Goal: Task Accomplishment & Management: Use online tool/utility

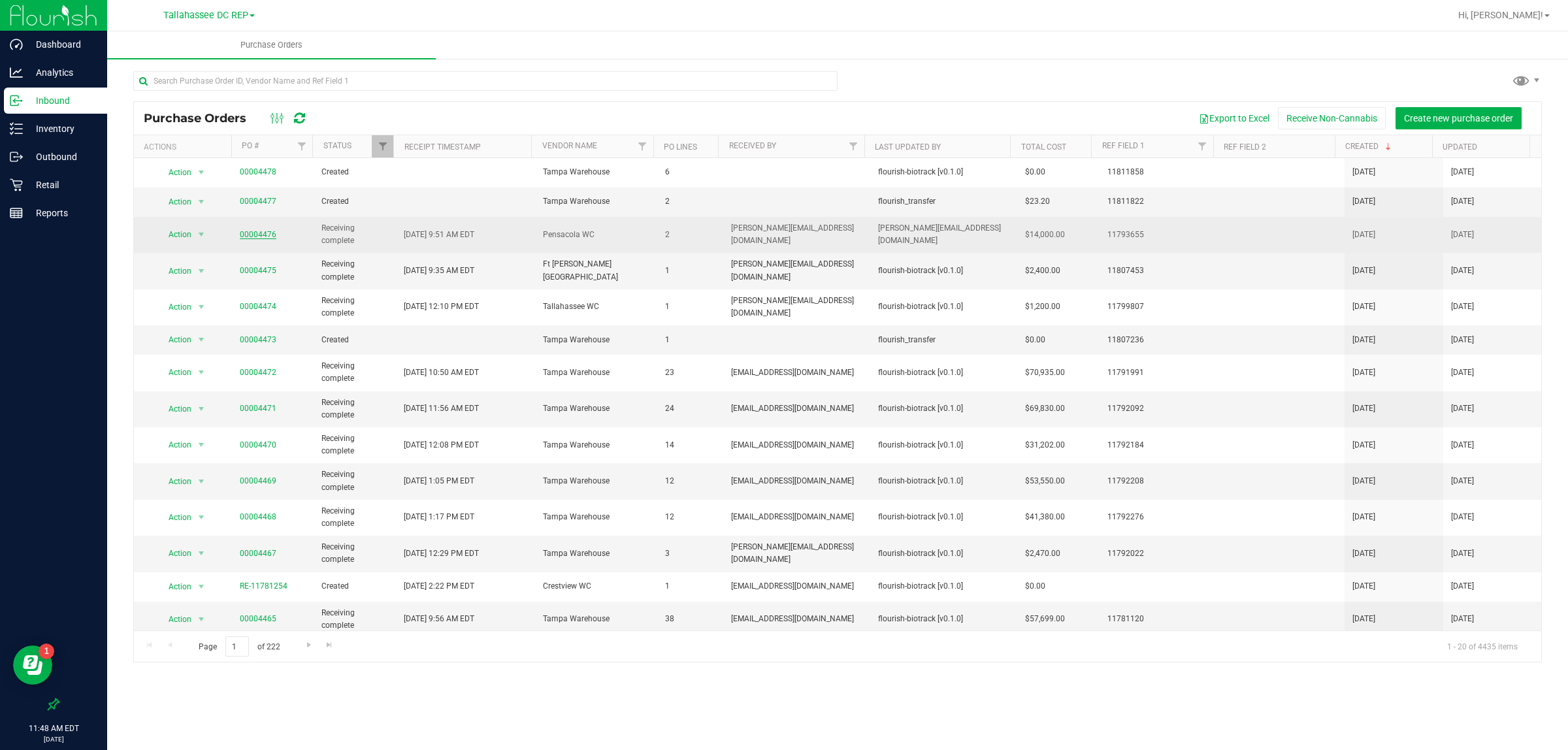
click at [255, 232] on link "00004476" at bounding box center [258, 234] width 36 height 9
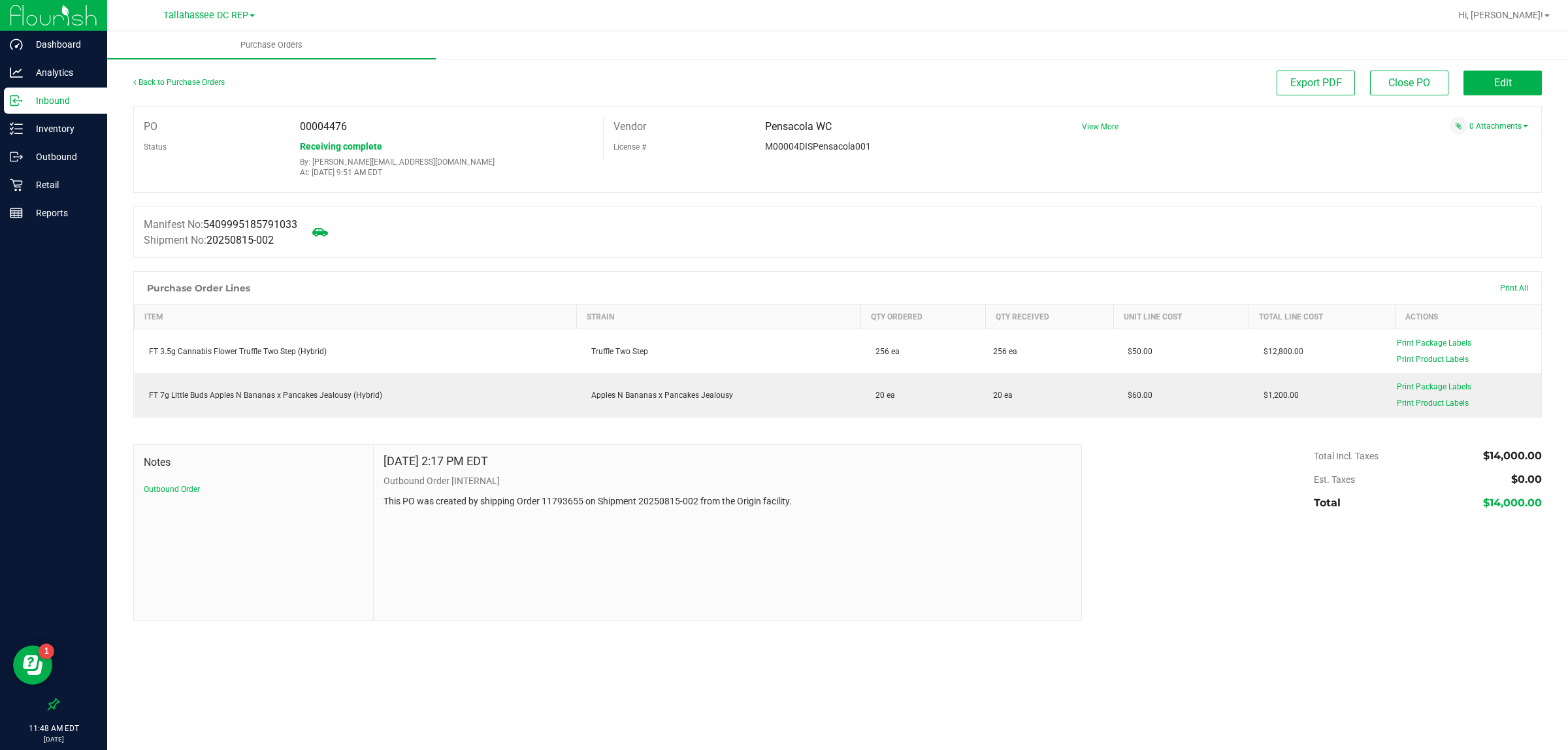
drag, startPoint x: 319, startPoint y: 122, endPoint x: 364, endPoint y: 134, distance: 46.6
click at [364, 134] on div "00004476" at bounding box center [446, 127] width 313 height 20
click at [361, 132] on div "00004476" at bounding box center [446, 127] width 313 height 20
click at [331, 128] on span "00004476" at bounding box center [324, 127] width 47 height 13
click at [322, 122] on span "00004476" at bounding box center [324, 127] width 47 height 13
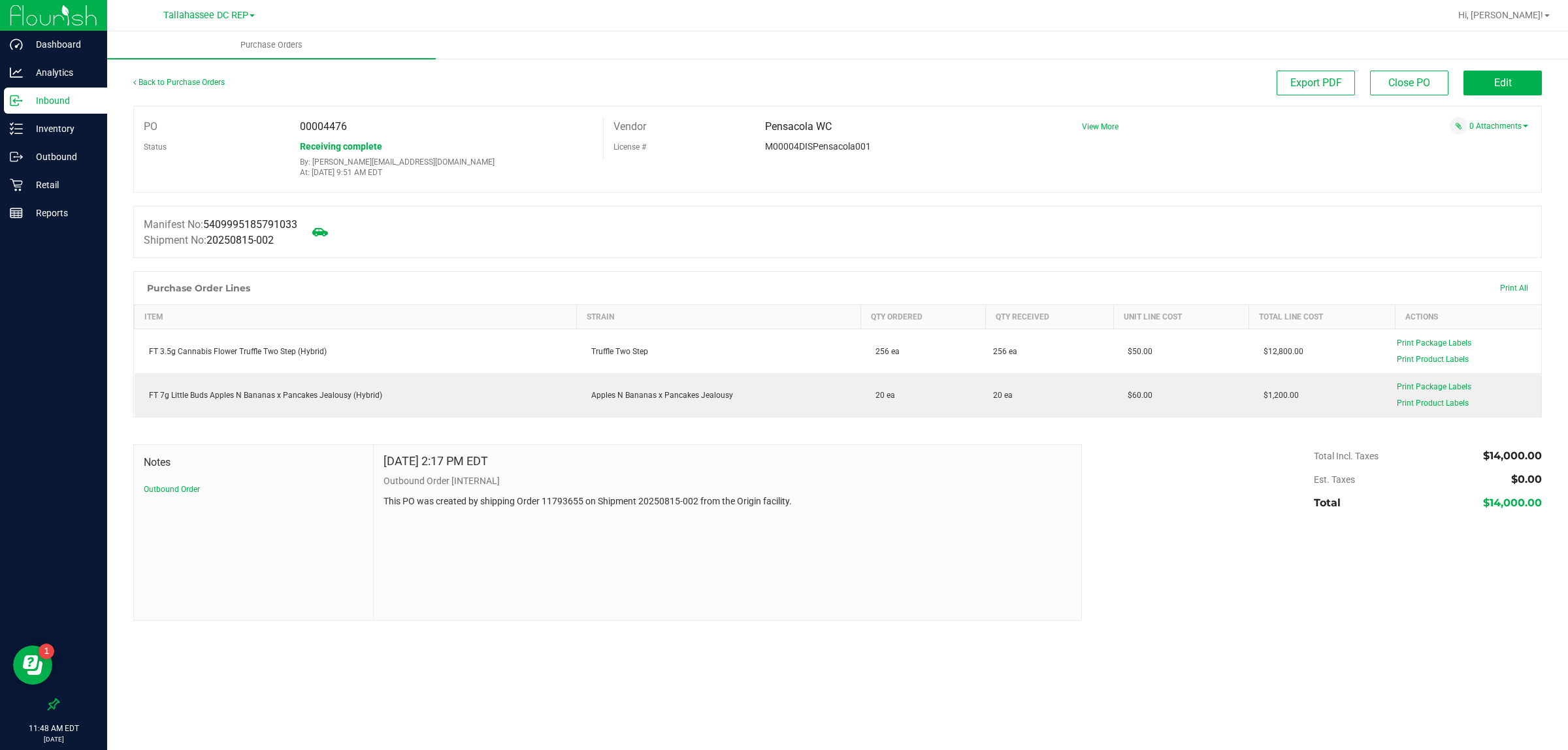
drag, startPoint x: 325, startPoint y: 128, endPoint x: 356, endPoint y: 132, distance: 31.3
click at [356, 132] on div "00004476" at bounding box center [446, 127] width 313 height 20
copy span "4476"
click at [11, 125] on icon at bounding box center [11, 124] width 3 height 2
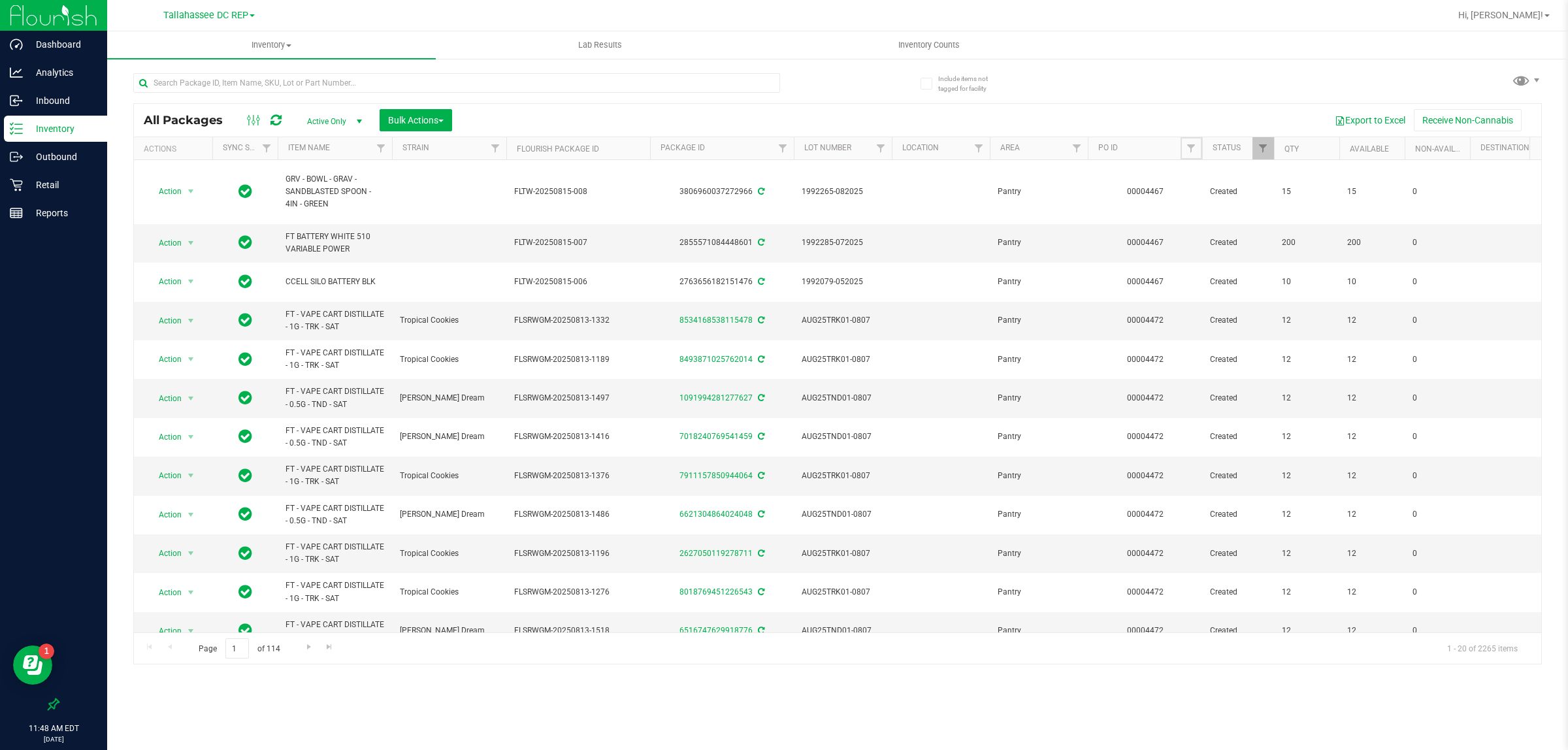
click at [1191, 146] on span "Filter" at bounding box center [1191, 148] width 10 height 10
click at [1202, 173] on input "text" at bounding box center [1256, 178] width 135 height 20
paste input "4476"
type input "4476"
click at [1219, 210] on button "Filter" at bounding box center [1220, 211] width 63 height 29
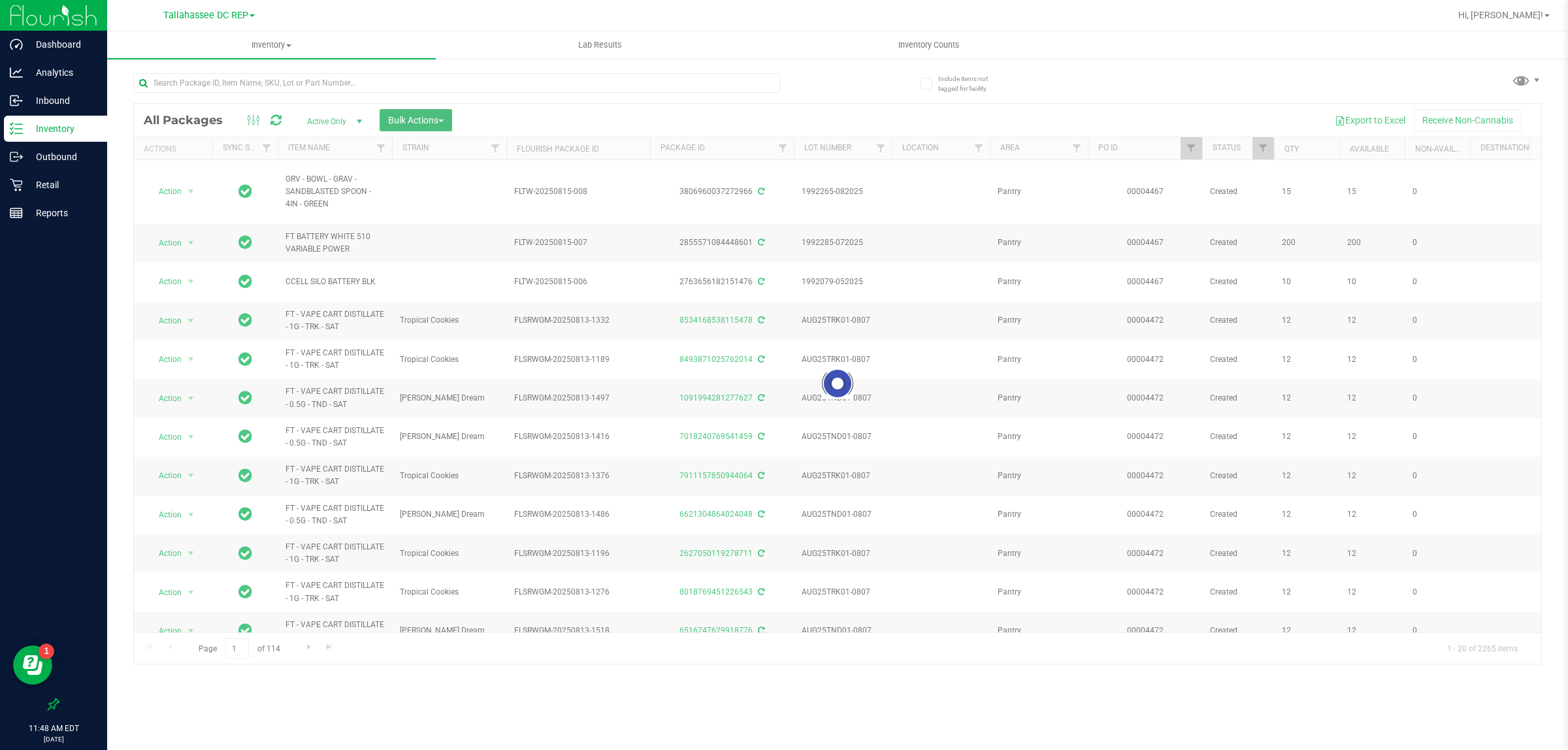
click at [415, 125] on span "Bulk Actions" at bounding box center [416, 119] width 56 height 10
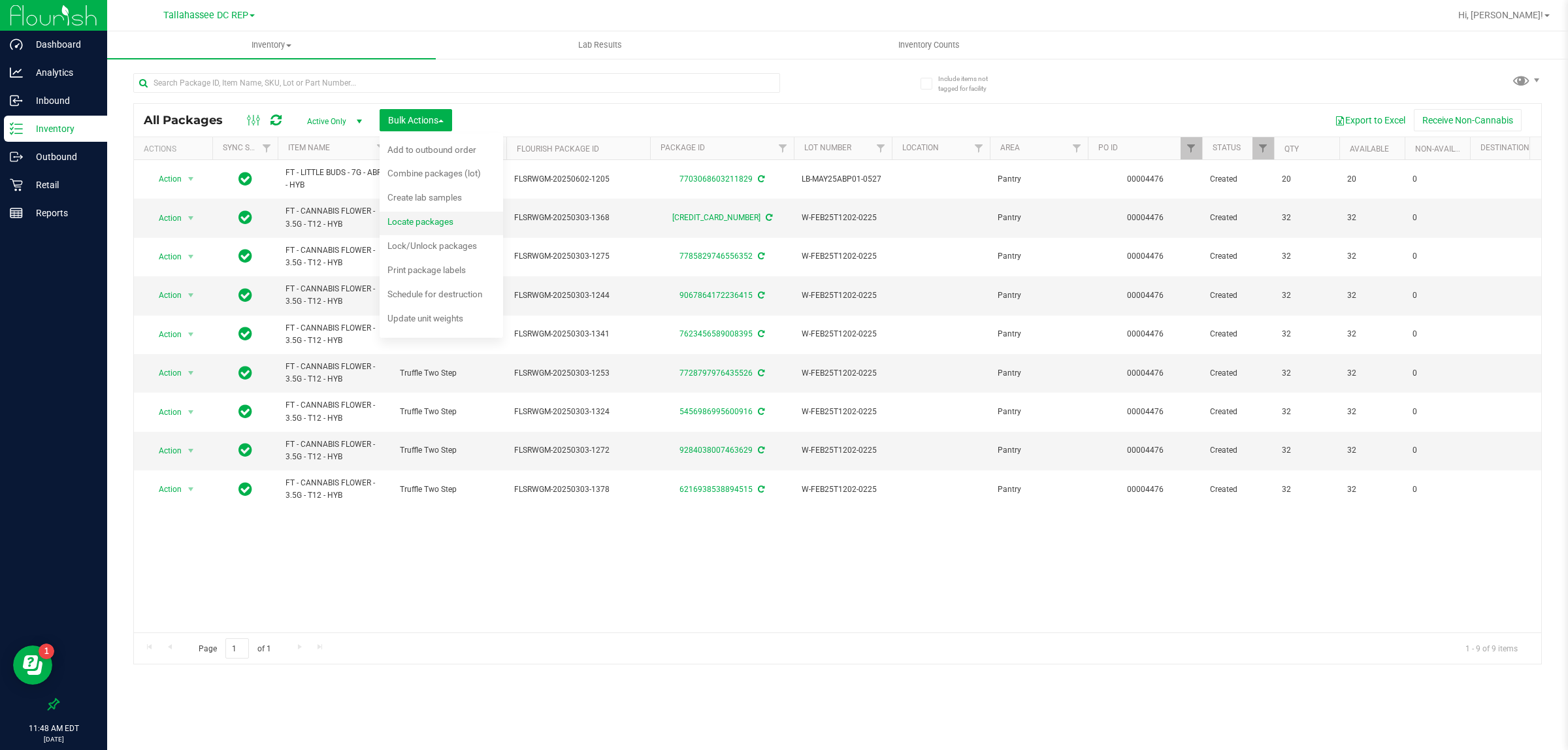
click at [460, 221] on div "Locate packages" at bounding box center [429, 223] width 84 height 21
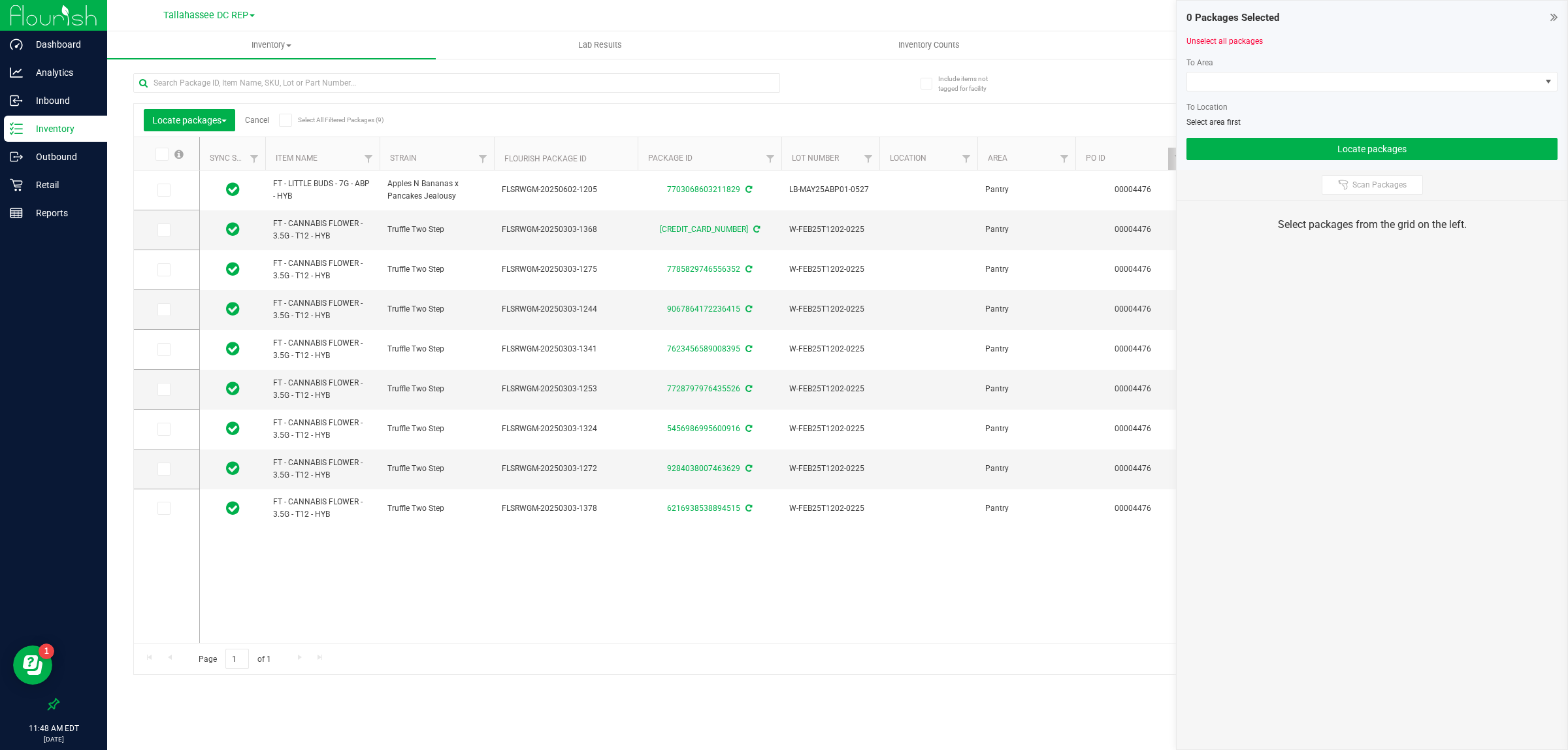
click at [165, 154] on icon at bounding box center [160, 154] width 8 height 0
click at [0, 0] on input "checkbox" at bounding box center [0, 0] width 0 height 0
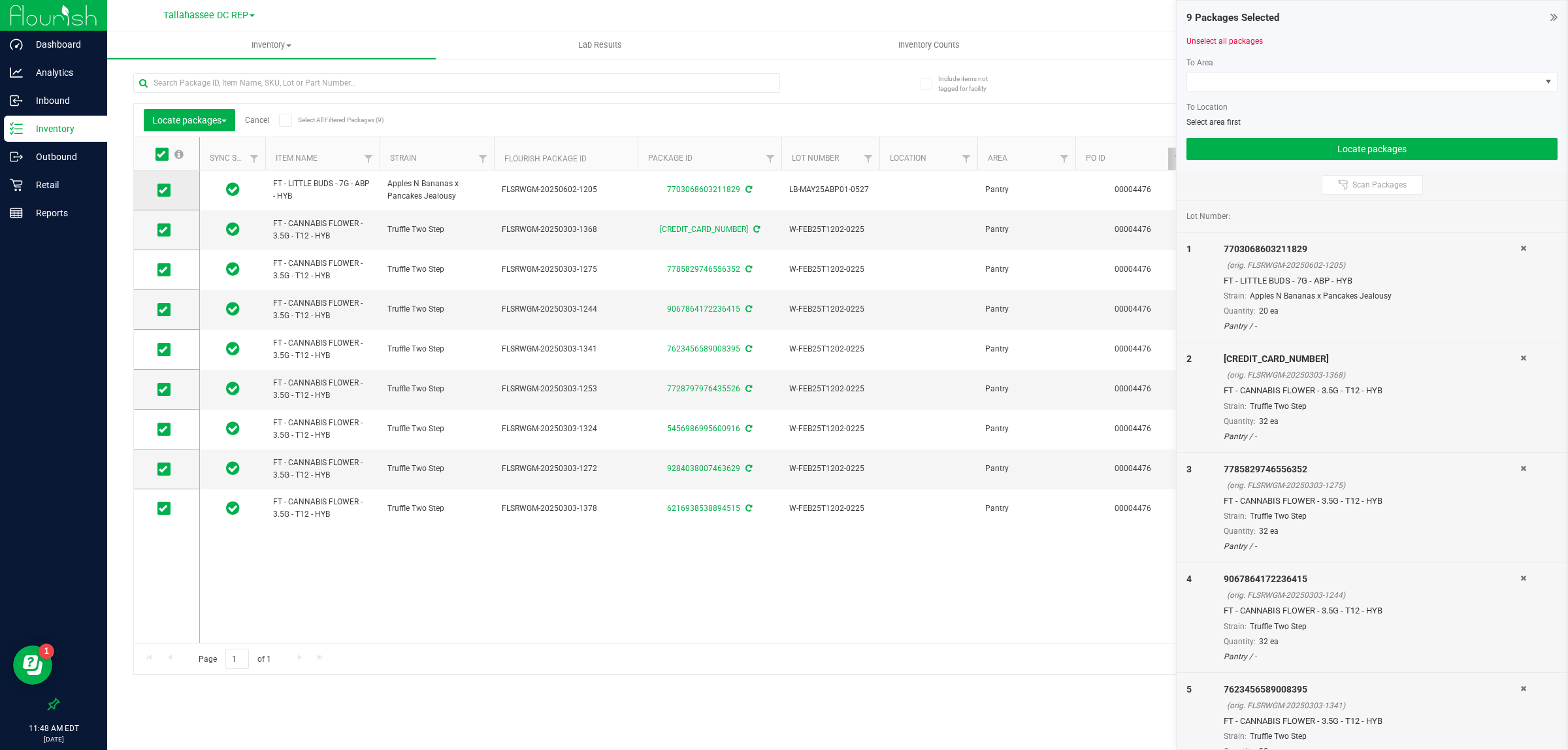
click at [159, 190] on icon at bounding box center [162, 190] width 8 height 0
click at [0, 0] on input "checkbox" at bounding box center [0, 0] width 0 height 0
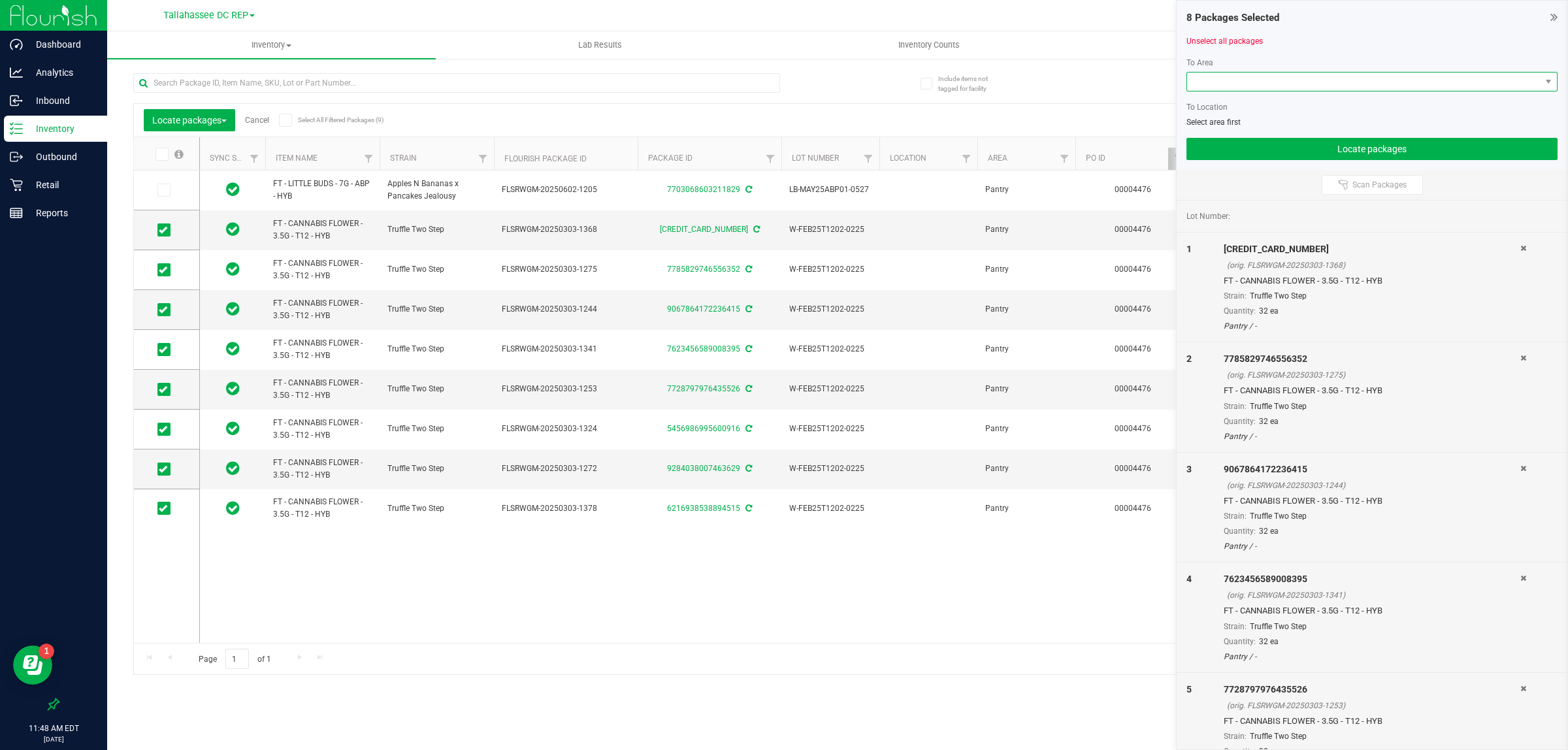
click at [1229, 87] on span at bounding box center [1364, 82] width 354 height 18
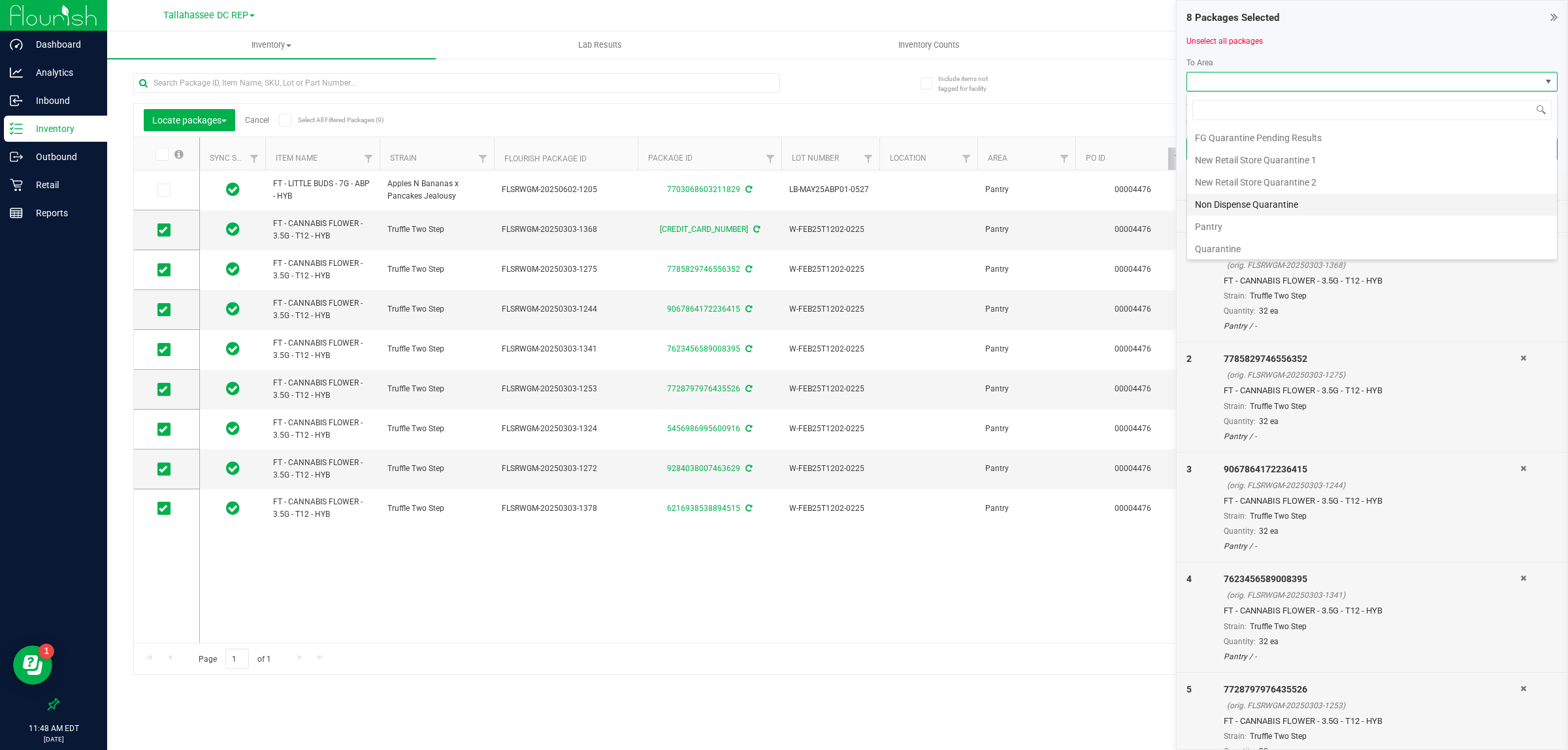
scroll to position [95, 0]
click at [1248, 247] on li "Quarantine" at bounding box center [1372, 246] width 370 height 22
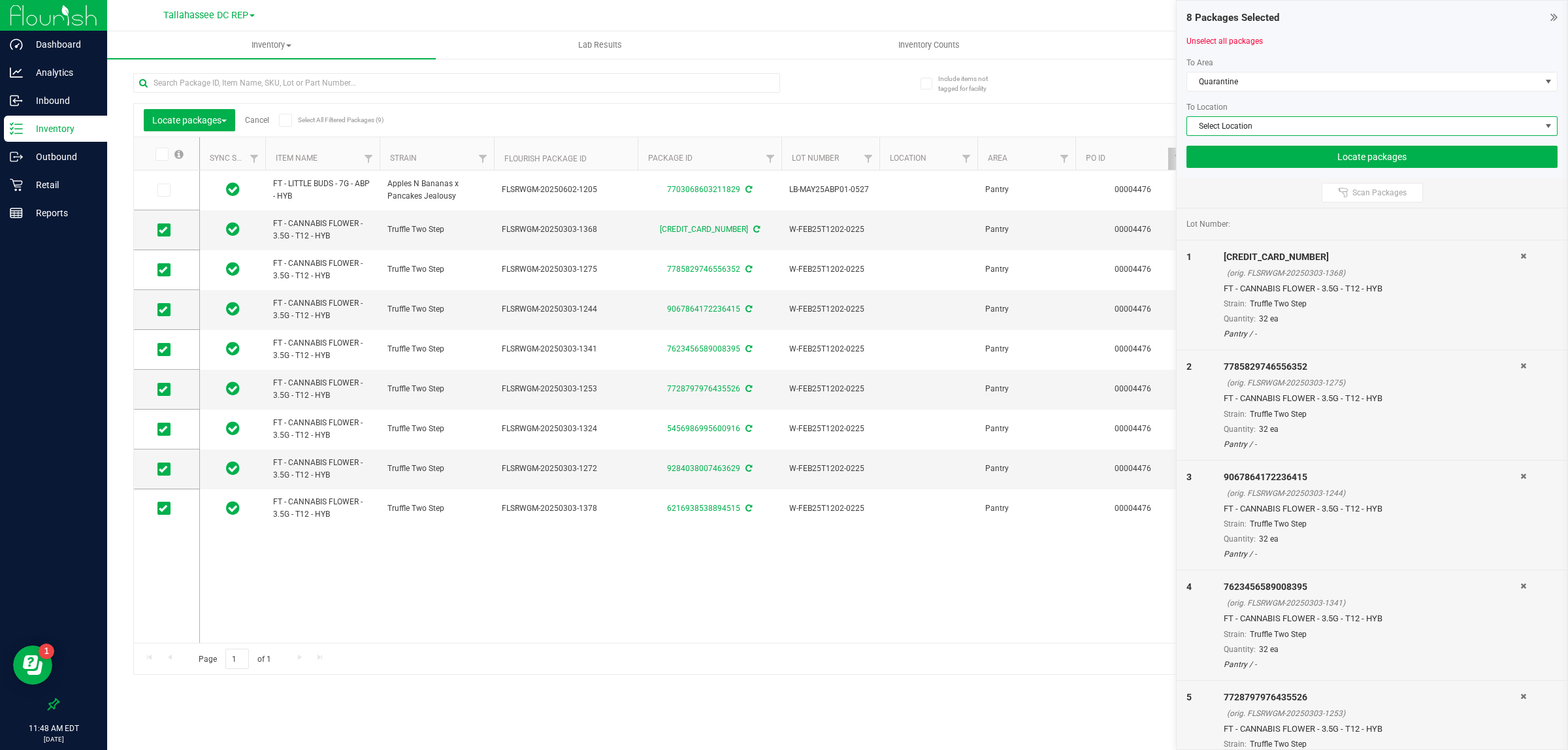
click at [1250, 128] on span "Select Location" at bounding box center [1364, 126] width 354 height 18
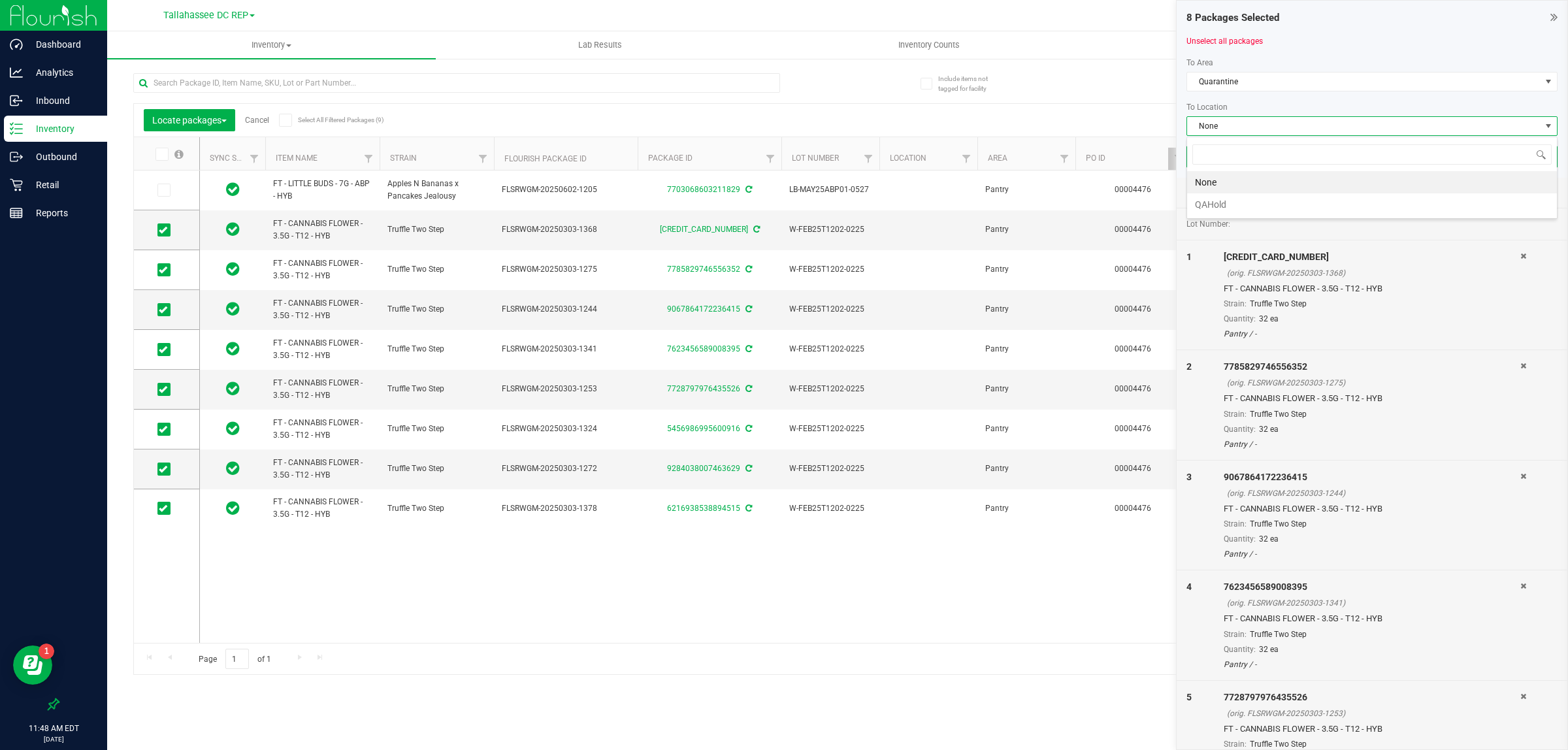
click at [1264, 201] on li "QAHold" at bounding box center [1372, 204] width 370 height 22
click at [1253, 209] on div "Lot Number:" at bounding box center [1372, 224] width 391 height 32
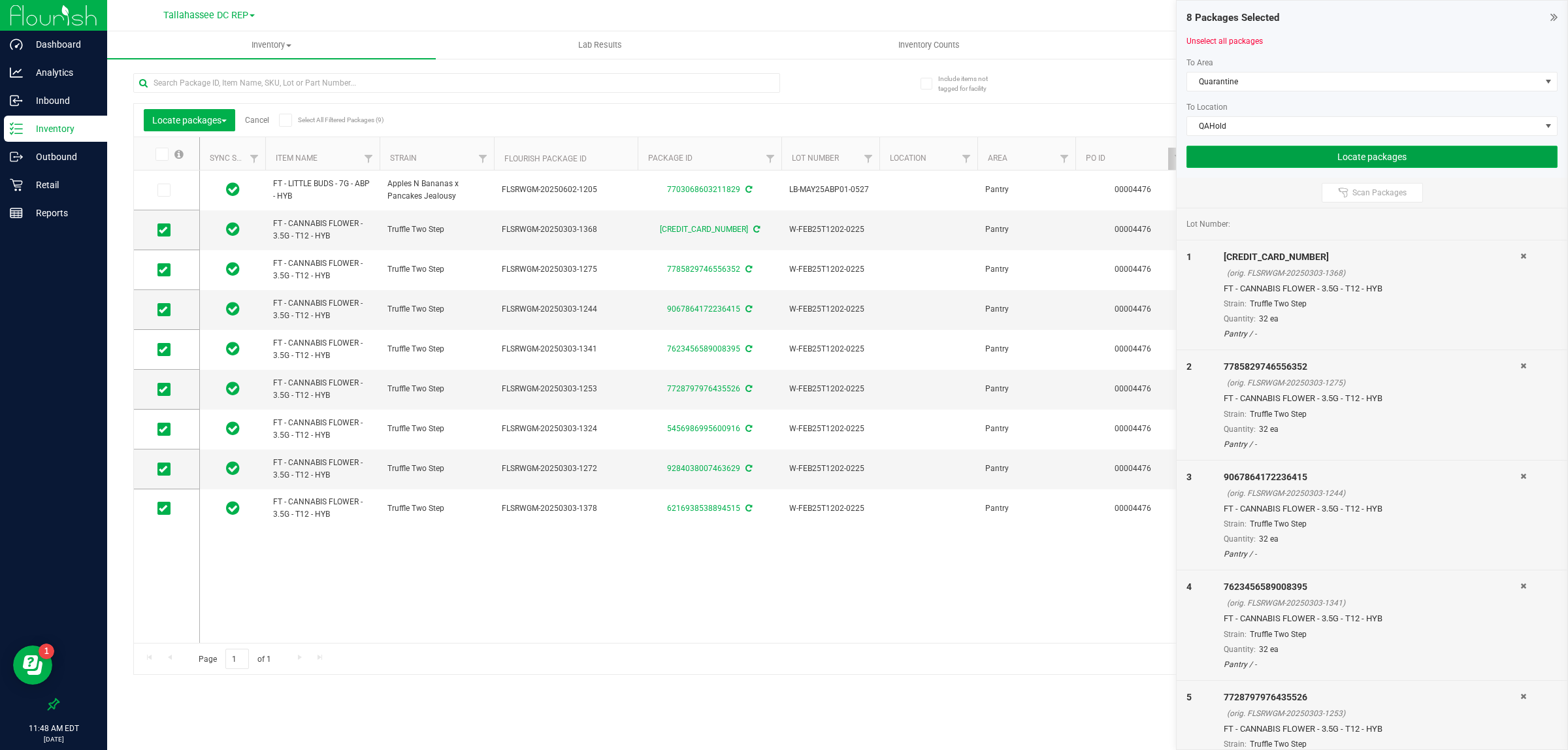
click at [1259, 158] on button "Locate packages" at bounding box center [1372, 157] width 371 height 22
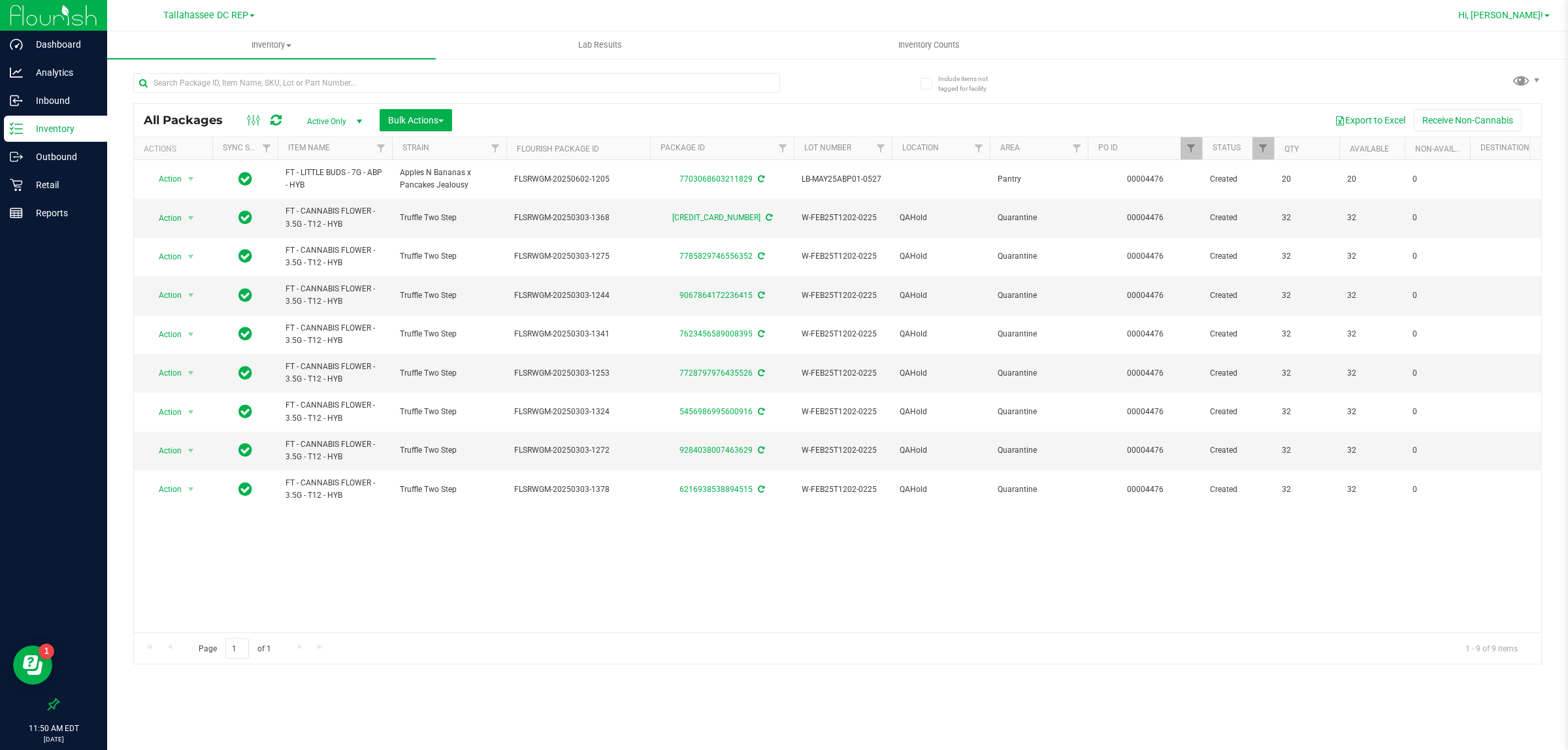
click at [1527, 15] on span "Hi, [PERSON_NAME]!" at bounding box center [1501, 15] width 85 height 10
click at [1500, 109] on span "Sign Out" at bounding box center [1501, 116] width 38 height 13
